Goal: Transaction & Acquisition: Obtain resource

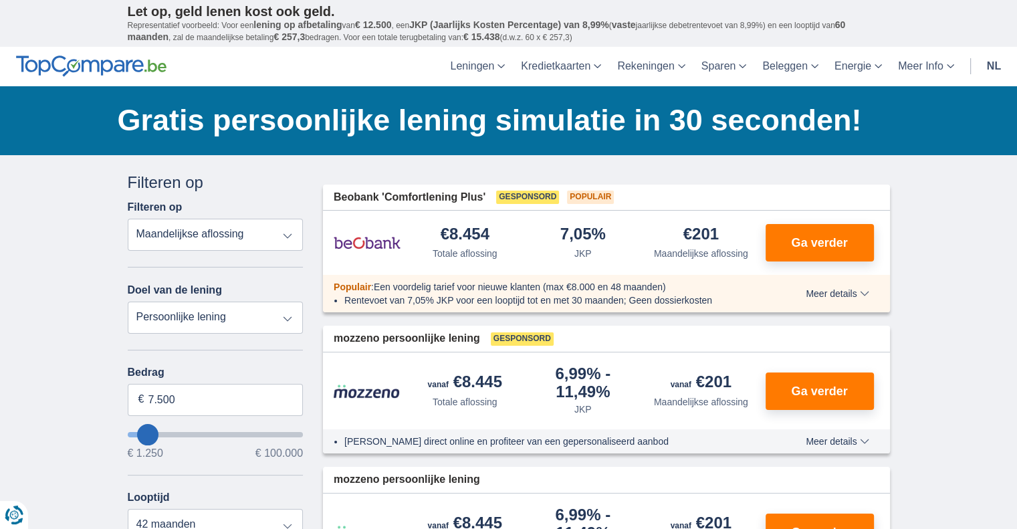
click at [169, 312] on select "Persoonlijke lening Auto Moto / fiets Mobilhome / caravan Renovatie Energie Sch…" at bounding box center [216, 318] width 176 height 32
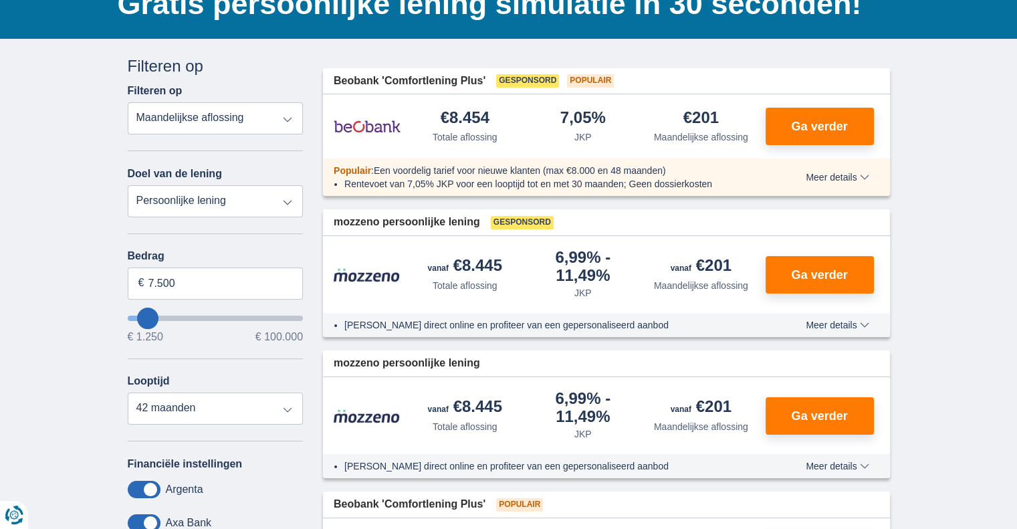
scroll to position [134, 0]
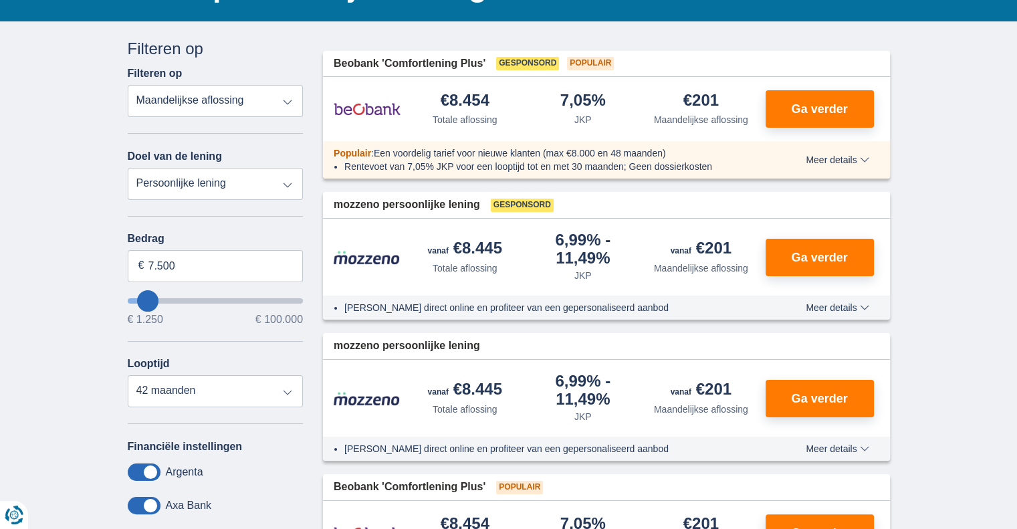
type input "8.250"
type input "9250"
type input "9.250"
select select "48"
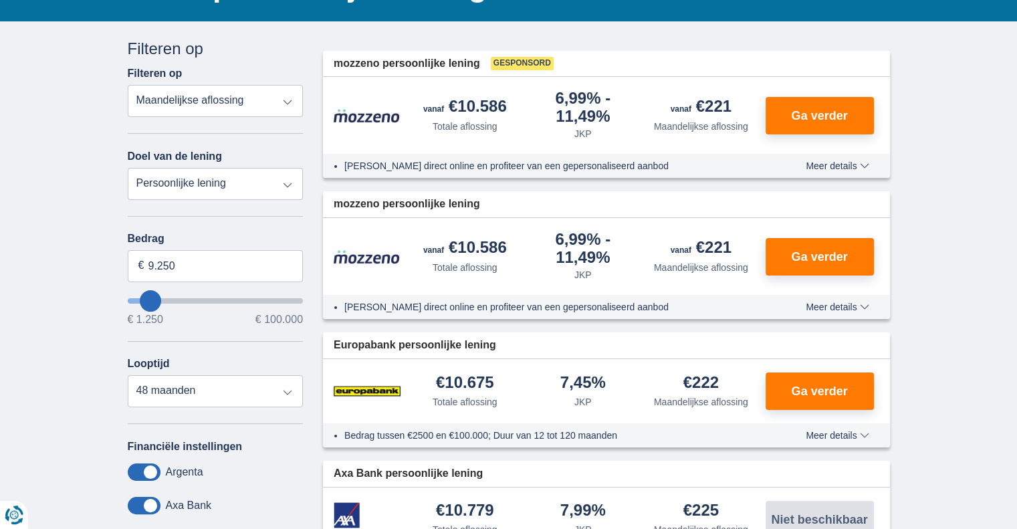
type input "11.250"
type input "11250"
type input "12.250"
type input "14250"
type input "14.250"
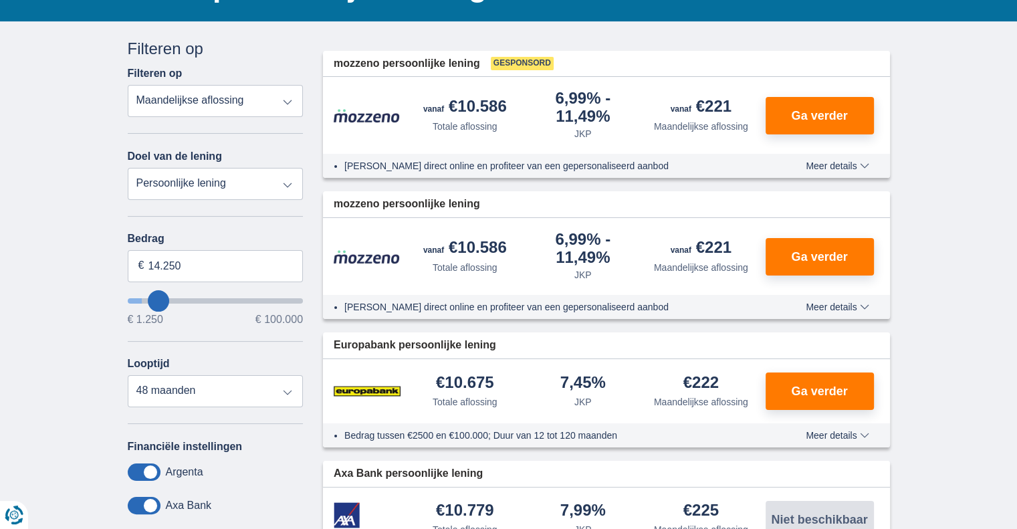
select select "60"
type input "19.250"
type input "17250"
type input "17.250"
select select "84"
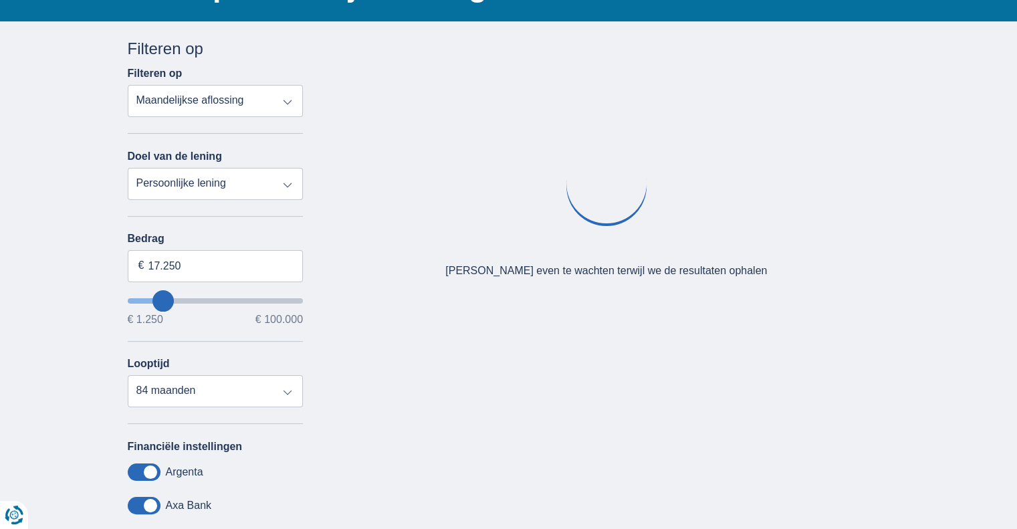
type input "13.250"
type input "13250"
select select "60"
type input "12250"
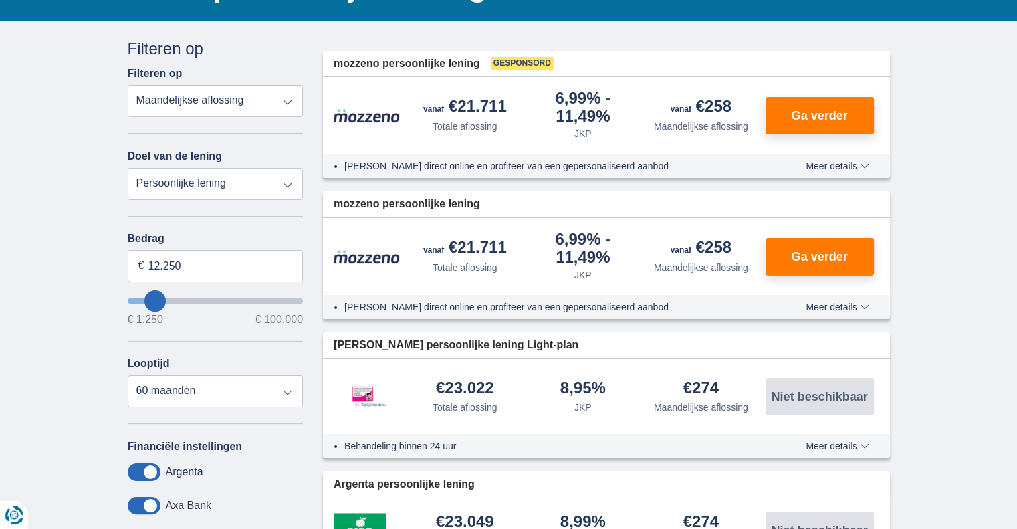
type input "5.250"
type input "5250"
select select "36"
type input "4250"
type input "4.250"
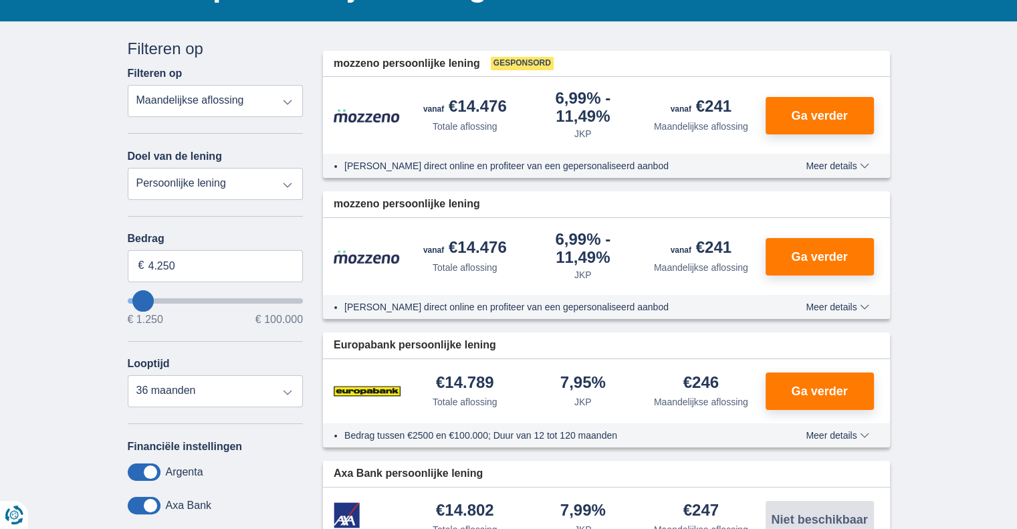
type input "5250"
type input "5.250"
select select "36"
click at [173, 269] on input "5.250" at bounding box center [216, 266] width 176 height 32
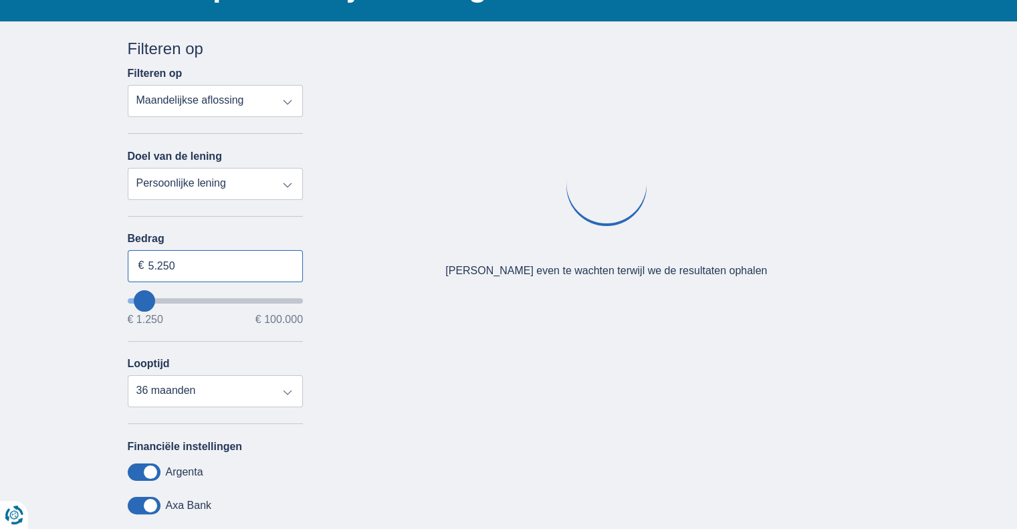
click at [173, 269] on input "5.250" at bounding box center [216, 266] width 176 height 32
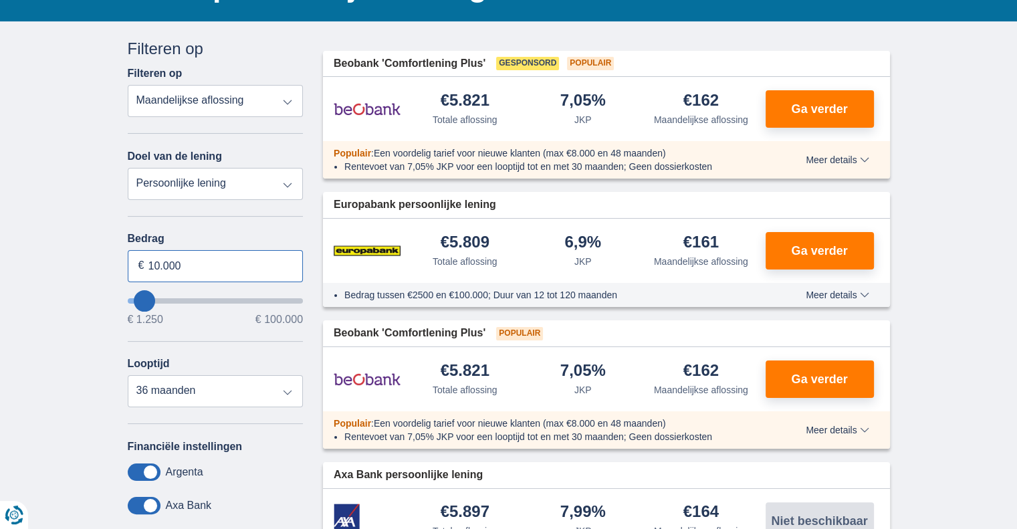
type input "10.000"
type input "10250"
click at [260, 360] on div "Looptijd 12 maanden 18 maanden 24 maanden 30 maanden 36 maanden" at bounding box center [216, 382] width 176 height 49
select select "48"
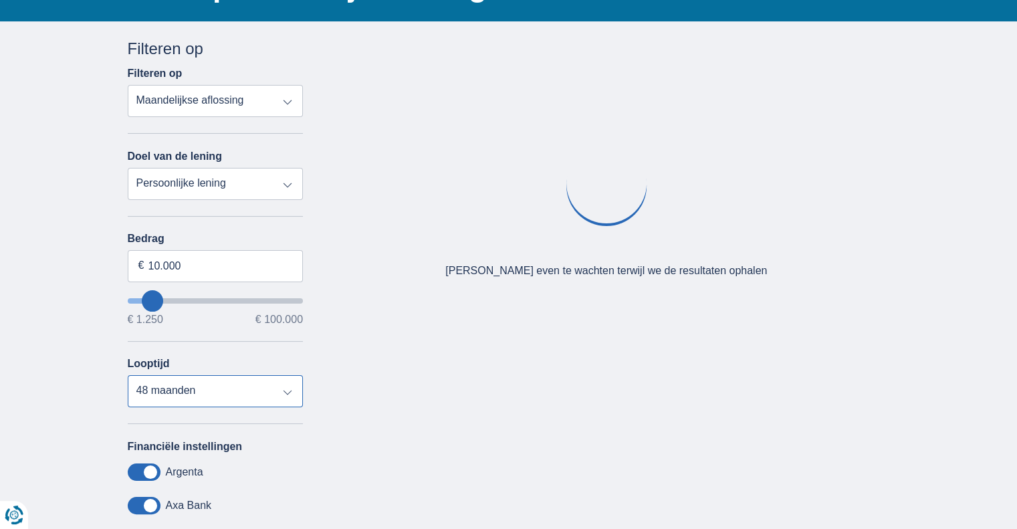
click at [272, 386] on select "12 maanden 18 maanden 24 maanden 30 maanden 36 maanden 42 maanden 48 maanden" at bounding box center [216, 391] width 176 height 32
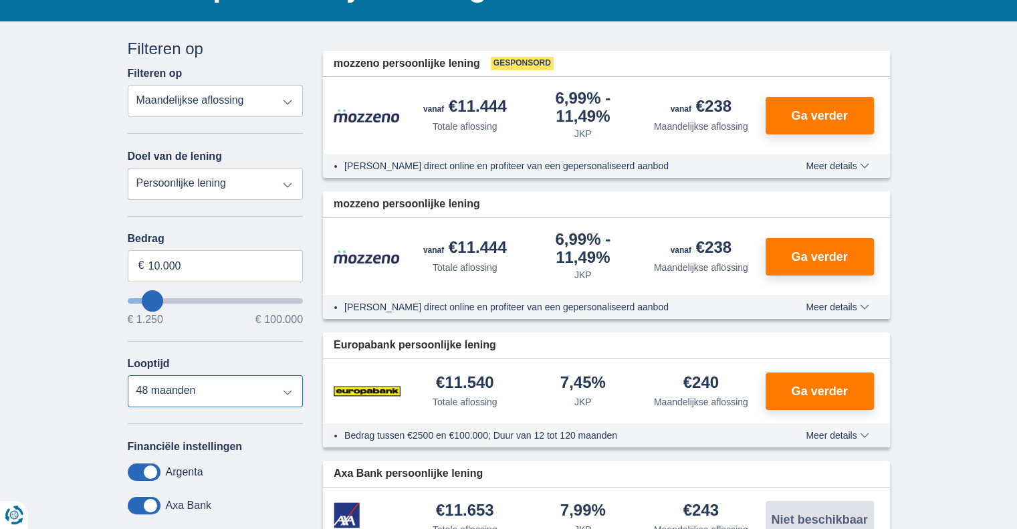
click at [128, 375] on select "12 maanden 18 maanden 24 maanden 30 maanden 36 maanden 42 maanden 48 maanden" at bounding box center [216, 391] width 176 height 32
